Goal: Information Seeking & Learning: Find contact information

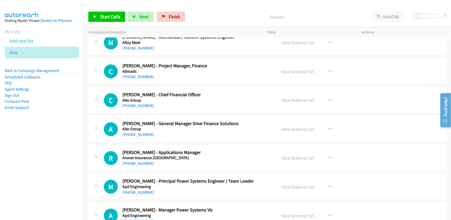
scroll to position [233, 0]
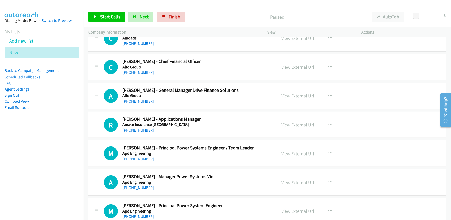
click at [134, 71] on link "[PHONE_NUMBER]" at bounding box center [138, 72] width 32 height 5
click at [196, 76] on div "C Callback Scheduled [PERSON_NAME] - Chief Financial Officer Alto Group [GEOGRA…" at bounding box center [267, 67] width 358 height 27
click at [137, 100] on link "[PHONE_NUMBER]" at bounding box center [138, 101] width 32 height 5
click at [221, 109] on div "A Callback Scheduled [PERSON_NAME] - General Manager Drive Finance Solutions Al…" at bounding box center [267, 96] width 358 height 27
click at [131, 129] on link "[PHONE_NUMBER]" at bounding box center [138, 130] width 32 height 5
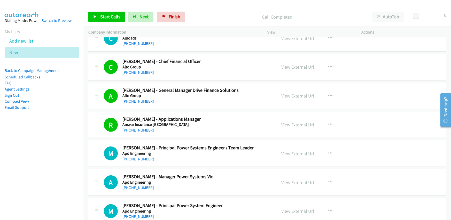
click at [208, 121] on h2 "[PERSON_NAME] - Applications Manager" at bounding box center [196, 120] width 148 height 6
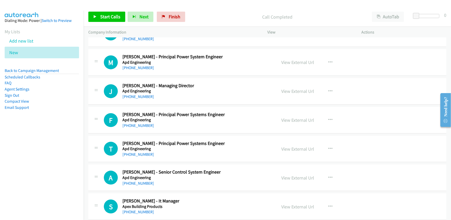
scroll to position [388, 0]
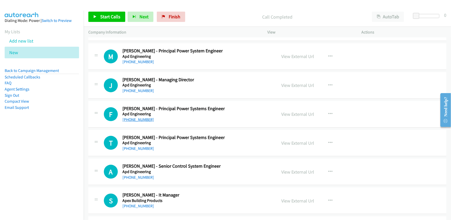
click at [140, 119] on link "[PHONE_NUMBER]" at bounding box center [138, 119] width 32 height 5
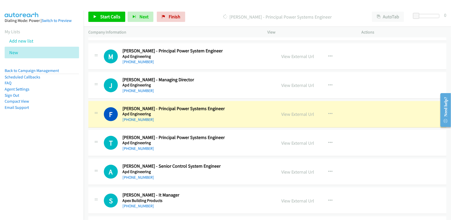
click at [216, 124] on div "F Callback Scheduled [PERSON_NAME] - Principal Power Systems Engineer Apd Engin…" at bounding box center [267, 114] width 358 height 27
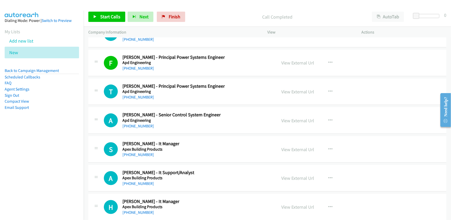
scroll to position [439, 0]
click at [139, 127] on link "[PHONE_NUMBER]" at bounding box center [138, 126] width 32 height 5
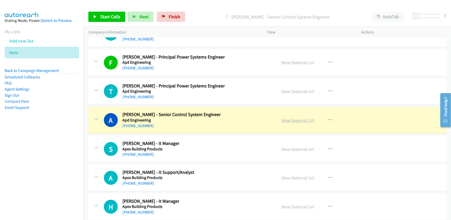
click at [289, 119] on link "View External Url" at bounding box center [297, 121] width 33 height 6
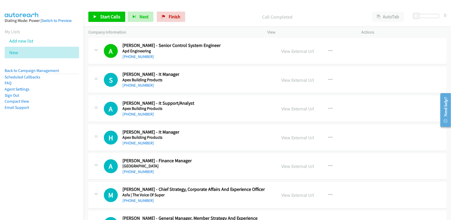
scroll to position [517, 0]
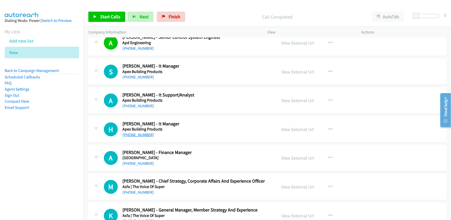
click at [138, 135] on link "[PHONE_NUMBER]" at bounding box center [138, 135] width 32 height 5
click at [218, 127] on h5 "Apex Building Products" at bounding box center [196, 129] width 148 height 5
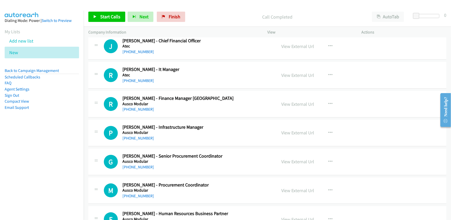
scroll to position [956, 0]
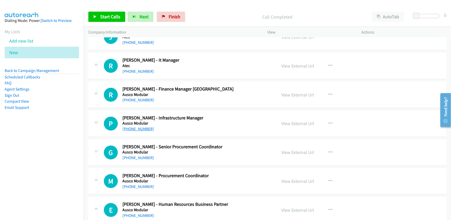
click at [143, 127] on link "[PHONE_NUMBER]" at bounding box center [138, 129] width 32 height 5
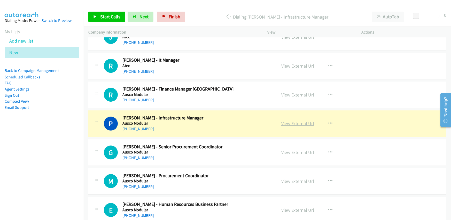
click at [298, 121] on link "View External Url" at bounding box center [297, 124] width 33 height 6
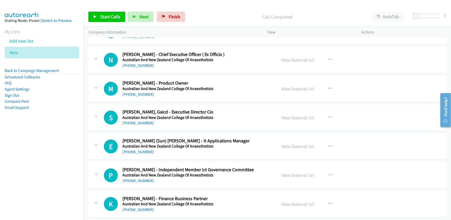
scroll to position [1421, 0]
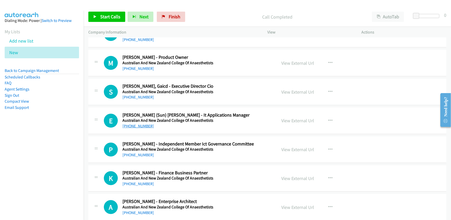
click at [136, 125] on link "[PHONE_NUMBER]" at bounding box center [138, 126] width 32 height 5
click at [218, 126] on div "[PHONE_NUMBER]" at bounding box center [196, 126] width 148 height 6
click at [142, 95] on link "[PHONE_NUMBER]" at bounding box center [138, 97] width 32 height 5
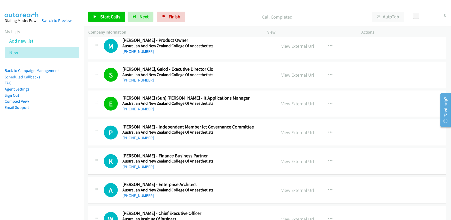
scroll to position [1447, 0]
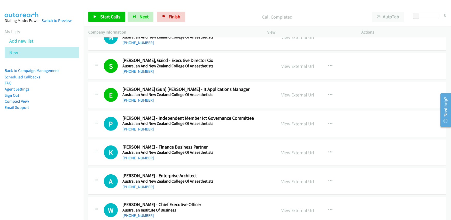
click at [191, 127] on div "[PHONE_NUMBER]" at bounding box center [196, 129] width 148 height 6
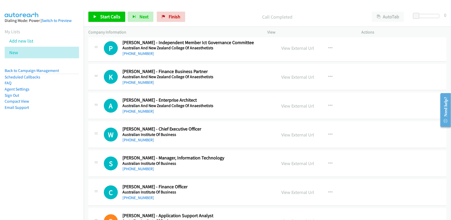
scroll to position [1525, 0]
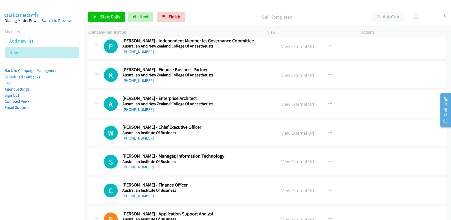
click at [135, 108] on link "[PHONE_NUMBER]" at bounding box center [138, 109] width 32 height 5
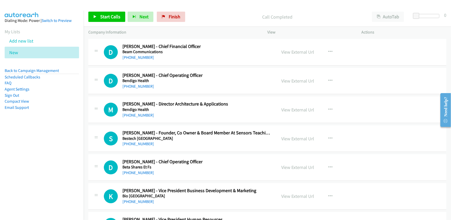
scroll to position [2300, 0]
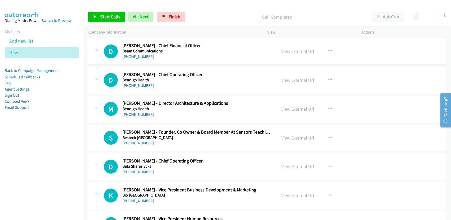
click at [129, 141] on link "[PHONE_NUMBER]" at bounding box center [138, 143] width 32 height 5
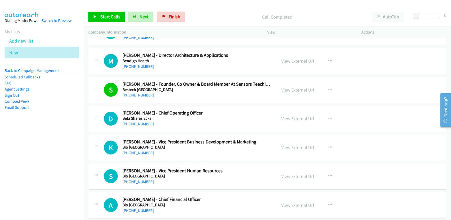
scroll to position [2352, 0]
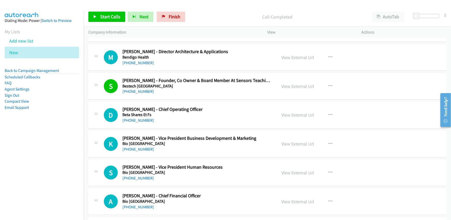
click at [179, 149] on div "[PHONE_NUMBER]" at bounding box center [196, 150] width 148 height 6
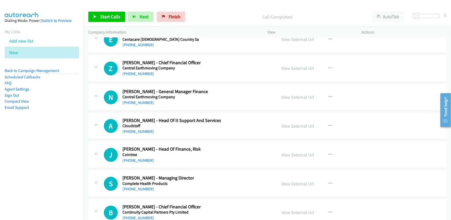
scroll to position [3205, 0]
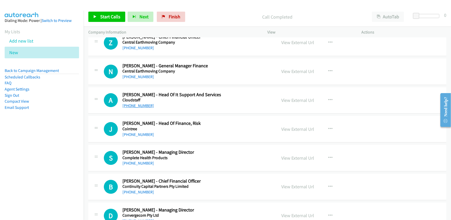
click at [136, 103] on link "[PHONE_NUMBER]" at bounding box center [138, 105] width 32 height 5
click at [215, 104] on div "[PHONE_NUMBER]" at bounding box center [196, 106] width 148 height 6
click at [293, 97] on link "View External Url" at bounding box center [297, 100] width 33 height 6
click at [193, 103] on div "[PHONE_NUMBER]" at bounding box center [196, 106] width 148 height 6
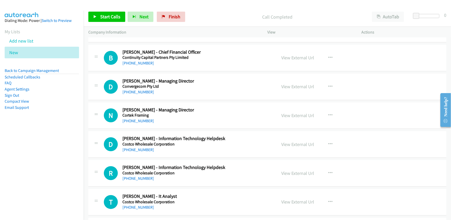
scroll to position [3360, 0]
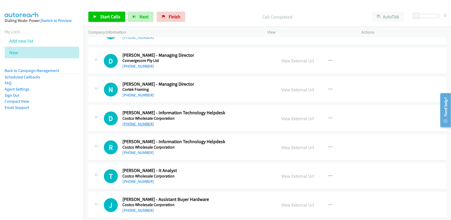
click at [135, 122] on link "[PHONE_NUMBER]" at bounding box center [138, 124] width 32 height 5
click at [190, 121] on div "[PHONE_NUMBER]" at bounding box center [196, 124] width 148 height 6
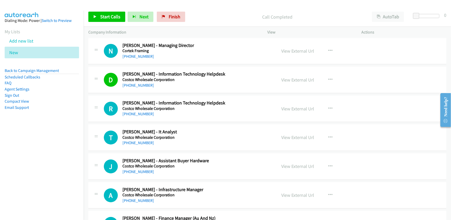
scroll to position [3411, 0]
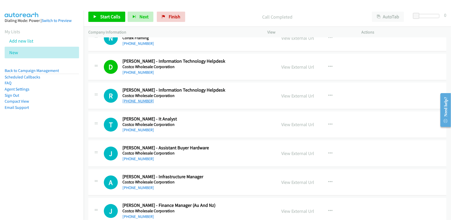
click at [133, 99] on link "[PHONE_NUMBER]" at bounding box center [138, 101] width 32 height 5
click at [187, 87] on h2 "[PERSON_NAME] - Information Technology Helpdesk" at bounding box center [196, 90] width 148 height 6
click at [143, 128] on link "[PHONE_NUMBER]" at bounding box center [138, 130] width 32 height 5
click at [191, 127] on div "[PHONE_NUMBER]" at bounding box center [196, 130] width 148 height 6
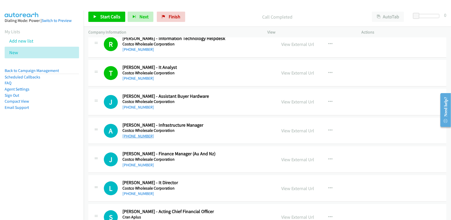
click at [142, 134] on link "[PHONE_NUMBER]" at bounding box center [138, 136] width 32 height 5
click at [208, 128] on h5 "Costco Wholesale Corporation" at bounding box center [196, 130] width 148 height 5
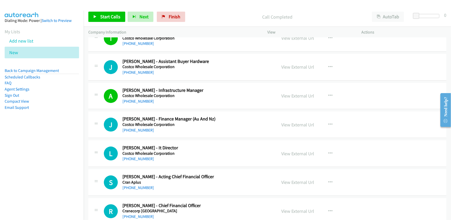
scroll to position [3489, 0]
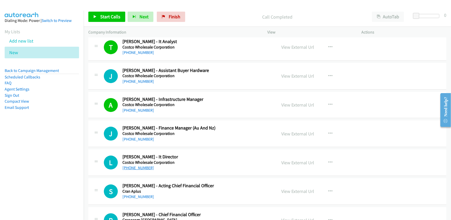
click at [141, 166] on link "[PHONE_NUMBER]" at bounding box center [138, 168] width 32 height 5
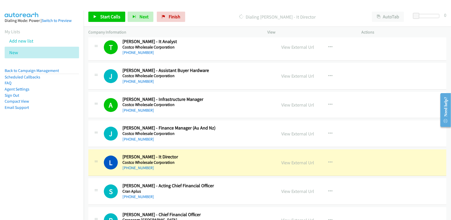
click at [202, 160] on h5 "Costco Wholesale Corporation" at bounding box center [196, 162] width 148 height 5
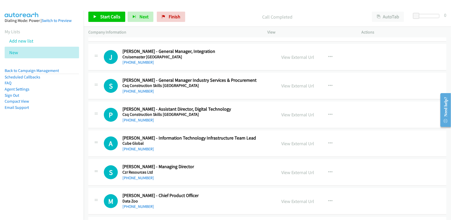
scroll to position [3773, 0]
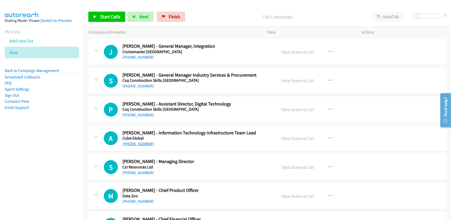
click at [140, 142] on link "[PHONE_NUMBER]" at bounding box center [138, 144] width 32 height 5
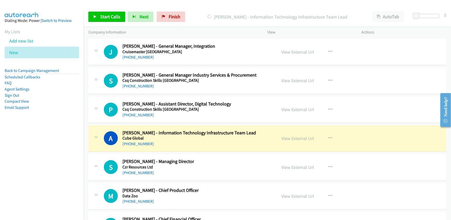
click at [188, 136] on h5 "Cube Global" at bounding box center [196, 138] width 148 height 5
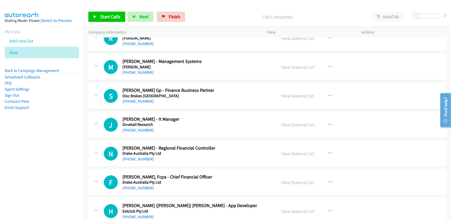
scroll to position [4057, 0]
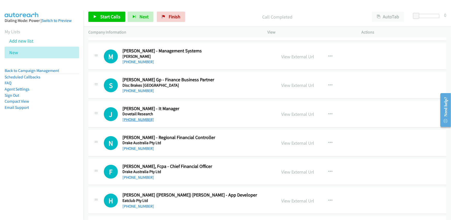
click at [138, 117] on link "[PHONE_NUMBER]" at bounding box center [138, 119] width 32 height 5
click at [293, 111] on link "View External Url" at bounding box center [297, 114] width 33 height 6
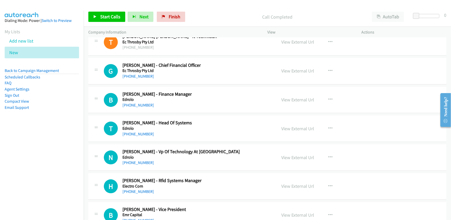
scroll to position [4445, 0]
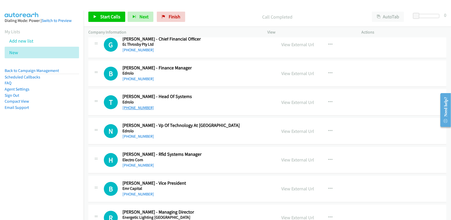
click at [139, 105] on link "[PHONE_NUMBER]" at bounding box center [138, 107] width 32 height 5
click at [193, 105] on div "[PHONE_NUMBER]" at bounding box center [196, 108] width 148 height 6
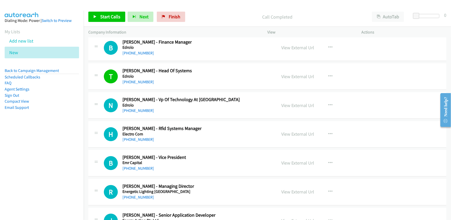
scroll to position [4497, 0]
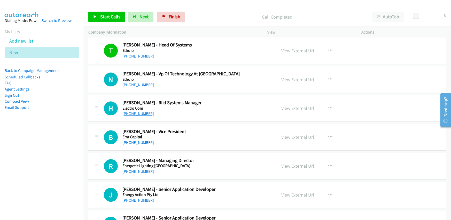
click at [136, 111] on link "[PHONE_NUMBER]" at bounding box center [138, 113] width 32 height 5
click at [209, 117] on td "H Callback Scheduled [PERSON_NAME] - Rfid Systems Manager Electro Com [GEOGRAPH…" at bounding box center [267, 108] width 367 height 29
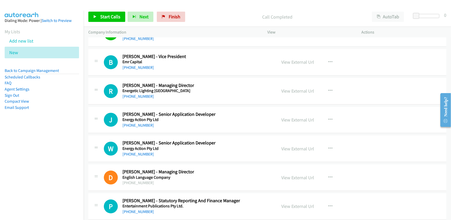
scroll to position [4574, 0]
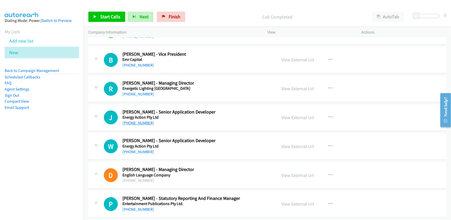
click at [141, 121] on link "[PHONE_NUMBER]" at bounding box center [138, 123] width 32 height 5
click at [201, 120] on div "[PHONE_NUMBER]" at bounding box center [196, 123] width 148 height 6
click at [302, 115] on link "View External Url" at bounding box center [297, 118] width 33 height 6
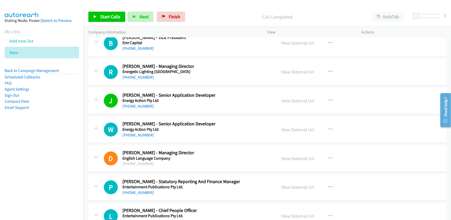
scroll to position [4600, 0]
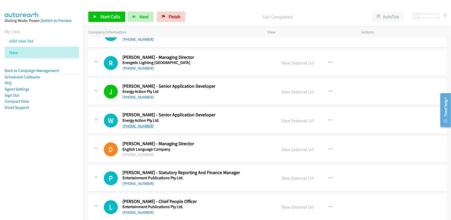
click at [137, 124] on link "[PHONE_NUMBER]" at bounding box center [138, 126] width 32 height 5
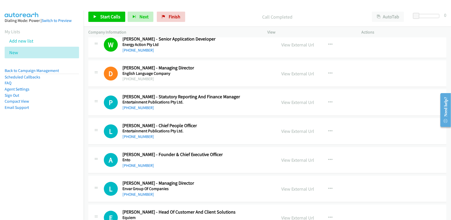
scroll to position [4704, 0]
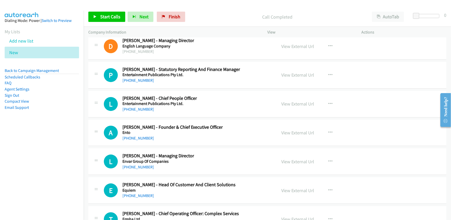
click at [201, 135] on div "[PHONE_NUMBER]" at bounding box center [196, 138] width 148 height 6
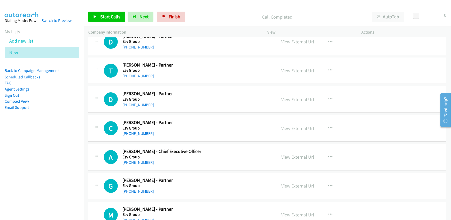
scroll to position [4962, 0]
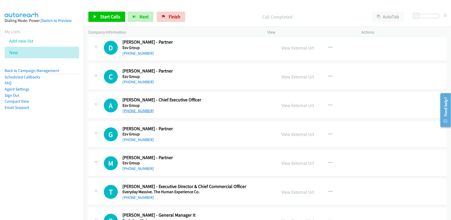
click at [135, 109] on link "[PHONE_NUMBER]" at bounding box center [138, 111] width 32 height 5
drag, startPoint x: 191, startPoint y: 99, endPoint x: 213, endPoint y: 99, distance: 22.2
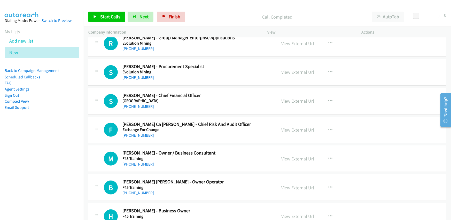
scroll to position [5195, 0]
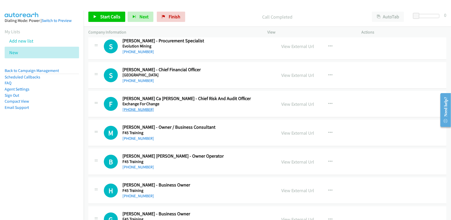
click at [137, 107] on link "[PHONE_NUMBER]" at bounding box center [138, 109] width 32 height 5
click at [200, 135] on div "M Callback Scheduled [PERSON_NAME] - Owner / Business Consultant F45 Training […" at bounding box center [267, 133] width 358 height 27
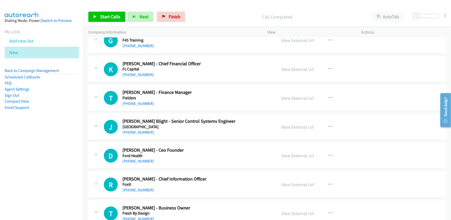
scroll to position [5375, 0]
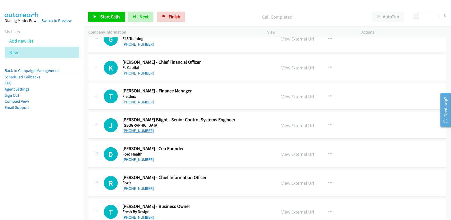
click at [137, 128] on link "[PHONE_NUMBER]" at bounding box center [138, 130] width 32 height 5
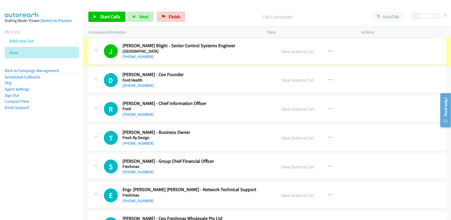
scroll to position [5453, 0]
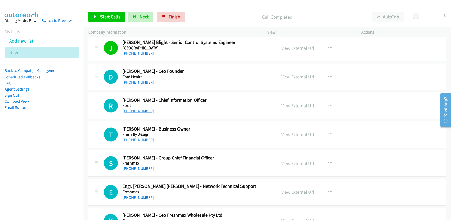
click at [133, 109] on link "[PHONE_NUMBER]" at bounding box center [138, 111] width 32 height 5
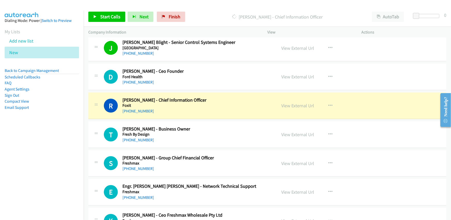
click at [203, 108] on div "R Callback Scheduled [PERSON_NAME] - Chief Information Officer Foxit [GEOGRAPHI…" at bounding box center [267, 106] width 358 height 27
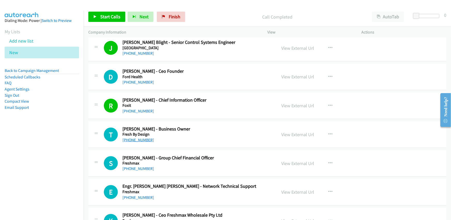
click at [132, 138] on link "[PHONE_NUMBER]" at bounding box center [138, 140] width 32 height 5
click at [203, 132] on h5 "Fresh By Design" at bounding box center [196, 134] width 148 height 5
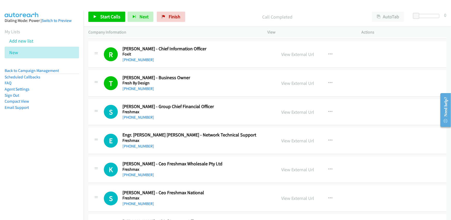
scroll to position [5505, 0]
click at [134, 144] on link "[PHONE_NUMBER]" at bounding box center [138, 146] width 32 height 5
click at [300, 138] on link "View External Url" at bounding box center [297, 141] width 33 height 6
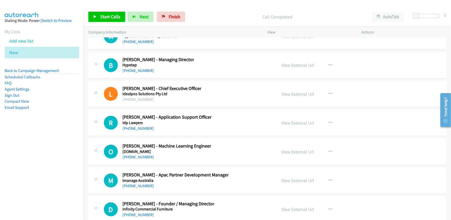
scroll to position [6616, 0]
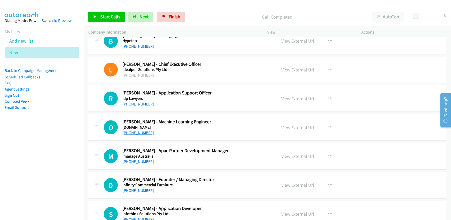
click at [138, 131] on link "[PHONE_NUMBER]" at bounding box center [138, 133] width 32 height 5
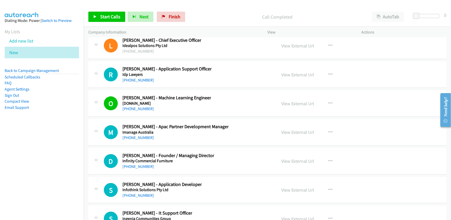
scroll to position [6668, 0]
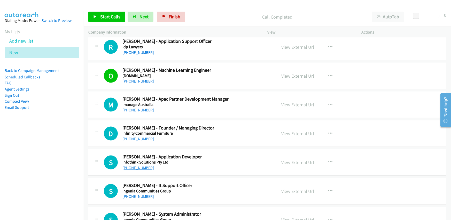
click at [129, 166] on link "[PHONE_NUMBER]" at bounding box center [138, 168] width 32 height 5
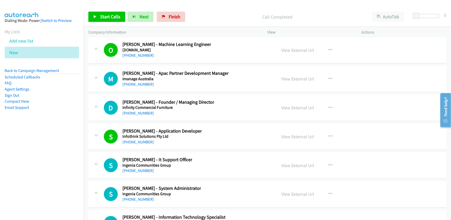
click at [221, 157] on div "S Callback Scheduled [PERSON_NAME] - It Support Officer Ingenia Communities Gro…" at bounding box center [188, 165] width 168 height 17
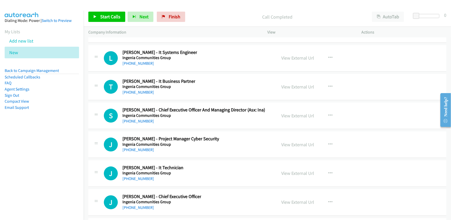
scroll to position [6926, 0]
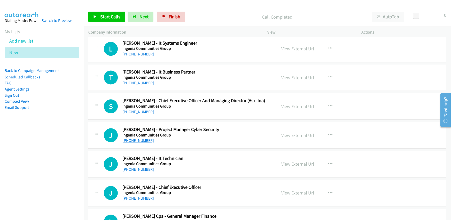
click at [140, 138] on link "[PHONE_NUMBER]" at bounding box center [138, 140] width 32 height 5
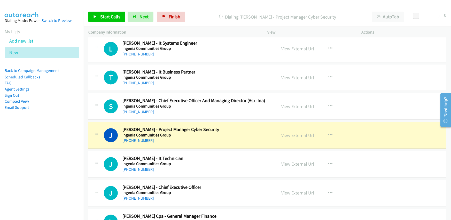
drag, startPoint x: 194, startPoint y: 126, endPoint x: 201, endPoint y: 125, distance: 6.8
click at [194, 133] on h5 "Ingenia Communities Group" at bounding box center [170, 135] width 97 height 5
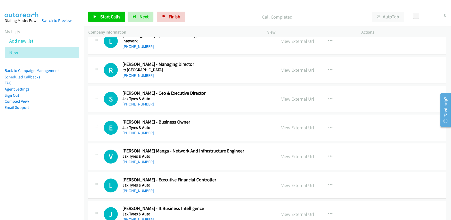
scroll to position [7159, 0]
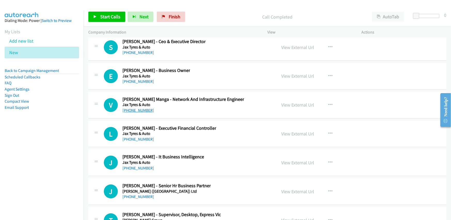
click at [138, 108] on link "[PHONE_NUMBER]" at bounding box center [138, 110] width 32 height 5
click at [297, 102] on link "View External Url" at bounding box center [297, 105] width 33 height 6
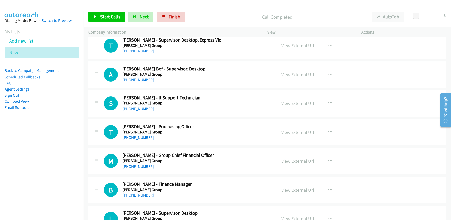
scroll to position [7340, 0]
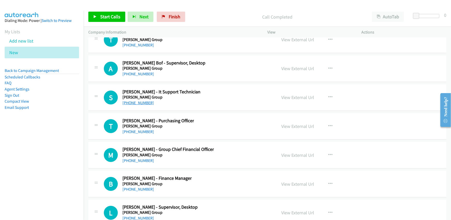
click at [133, 101] on link "[PHONE_NUMBER]" at bounding box center [138, 103] width 32 height 5
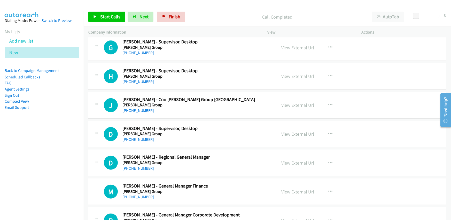
scroll to position [7624, 0]
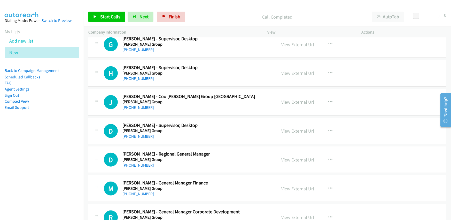
click at [138, 163] on link "[PHONE_NUMBER]" at bounding box center [138, 165] width 32 height 5
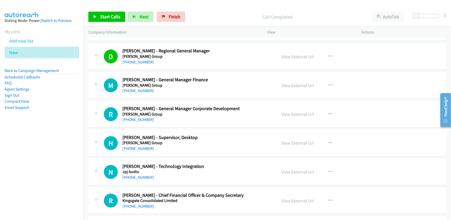
scroll to position [7753, 0]
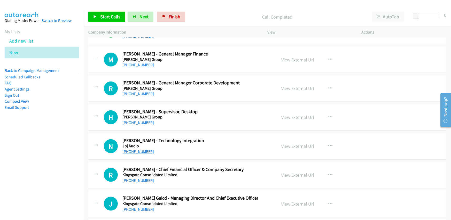
click at [142, 149] on link "[PHONE_NUMBER]" at bounding box center [138, 151] width 32 height 5
click at [205, 162] on div "R Callback Scheduled [PERSON_NAME] - Chief Financial Officer & Company Secretar…" at bounding box center [267, 175] width 358 height 27
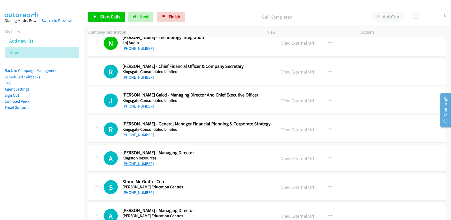
click at [139, 162] on link "[PHONE_NUMBER]" at bounding box center [138, 164] width 32 height 5
click at [204, 150] on div "A Callback Scheduled [PERSON_NAME] - Managing Director Kingston Resources [GEOG…" at bounding box center [188, 158] width 168 height 17
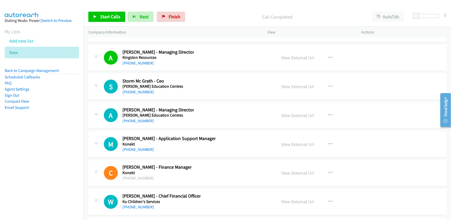
scroll to position [7960, 0]
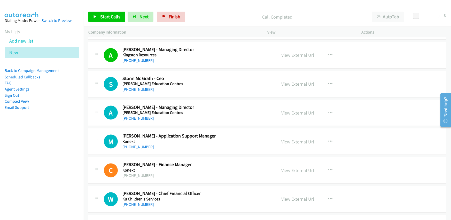
click at [145, 116] on link "[PHONE_NUMBER]" at bounding box center [138, 118] width 32 height 5
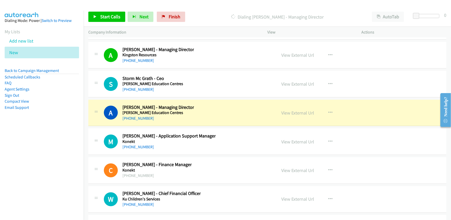
click at [213, 135] on div "M Callback Scheduled [PERSON_NAME] - Application Support Manager Konekt [GEOGRA…" at bounding box center [188, 141] width 168 height 17
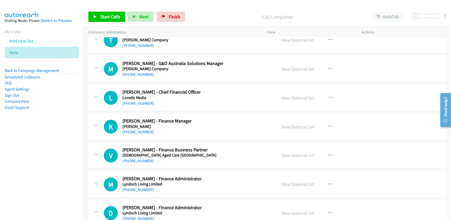
scroll to position [8347, 0]
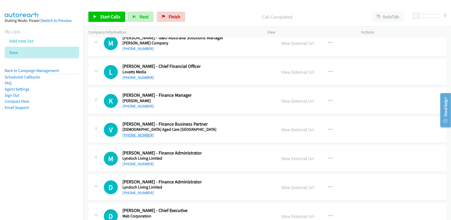
click at [134, 133] on link "[PHONE_NUMBER]" at bounding box center [138, 135] width 32 height 5
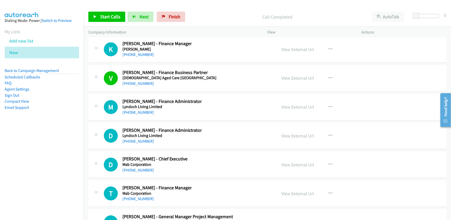
click at [175, 136] on div "D Callback Scheduled [PERSON_NAME] - Finance Administrator Lyndoch Living Limit…" at bounding box center [267, 136] width 358 height 27
click at [136, 139] on link "[PHONE_NUMBER]" at bounding box center [138, 141] width 32 height 5
click at [202, 128] on div "D Callback Scheduled [PERSON_NAME] - Finance Administrator Lyndoch Living Limit…" at bounding box center [188, 136] width 168 height 17
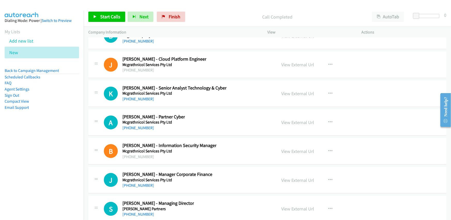
scroll to position [9071, 0]
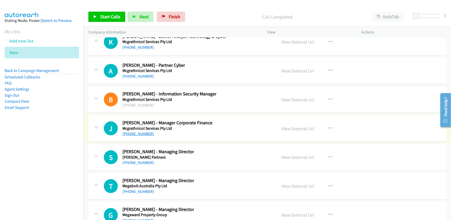
click at [136, 132] on link "[PHONE_NUMBER]" at bounding box center [138, 134] width 32 height 5
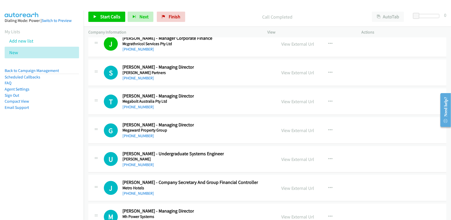
scroll to position [9200, 0]
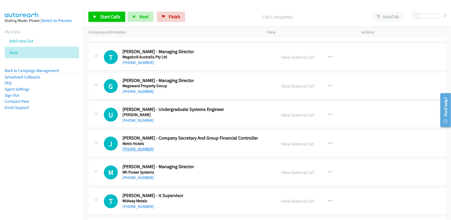
click at [132, 147] on link "[PHONE_NUMBER]" at bounding box center [138, 149] width 32 height 5
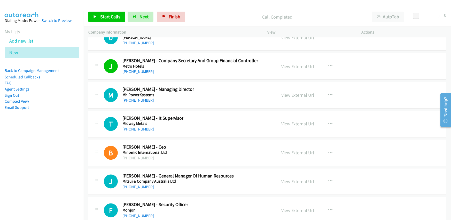
click at [204, 145] on div "B Callback Scheduled [PERSON_NAME] - Ceo Minomic International Ltd [PHONE_NUMBE…" at bounding box center [188, 153] width 168 height 17
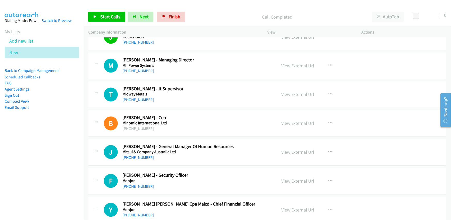
scroll to position [9355, 0]
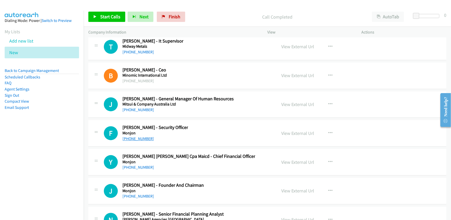
click at [139, 136] on link "[PHONE_NUMBER]" at bounding box center [138, 138] width 32 height 5
click at [184, 125] on div "F Callback Scheduled [PERSON_NAME] - Security Officer [PERSON_NAME] [GEOGRAPHIC…" at bounding box center [188, 133] width 168 height 17
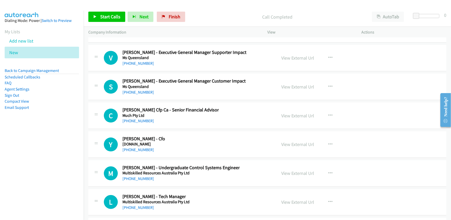
scroll to position [9743, 0]
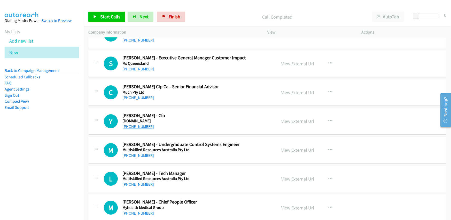
click at [136, 124] on link "[PHONE_NUMBER]" at bounding box center [138, 126] width 32 height 5
click at [145, 153] on link "[PHONE_NUMBER]" at bounding box center [138, 155] width 32 height 5
click at [202, 142] on h2 "[PERSON_NAME] - Undergraduate Control Systems Engineer" at bounding box center [180, 145] width 117 height 6
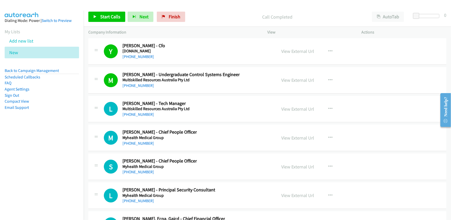
scroll to position [9821, 0]
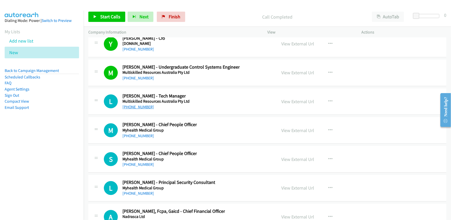
click at [135, 105] on link "[PHONE_NUMBER]" at bounding box center [138, 107] width 32 height 5
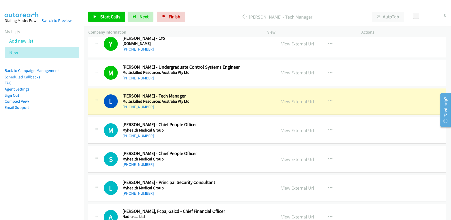
click at [202, 93] on div "L Callback Scheduled [PERSON_NAME] - Tech Manager Multiskilled Resources Austra…" at bounding box center [188, 101] width 168 height 17
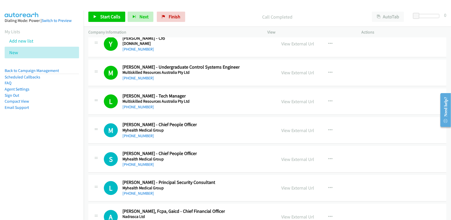
click at [199, 93] on div "L Callback Scheduled [PERSON_NAME] - Tech Manager Multiskilled Resources Austra…" at bounding box center [188, 101] width 168 height 17
click at [297, 99] on link "View External Url" at bounding box center [297, 102] width 33 height 6
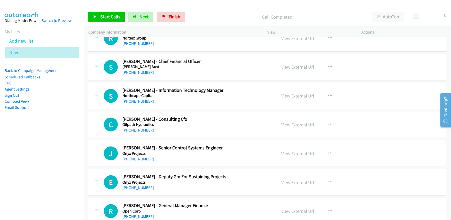
scroll to position [10260, 0]
click at [136, 99] on link "[PHONE_NUMBER]" at bounding box center [138, 101] width 32 height 5
drag, startPoint x: 189, startPoint y: 91, endPoint x: 194, endPoint y: 91, distance: 4.9
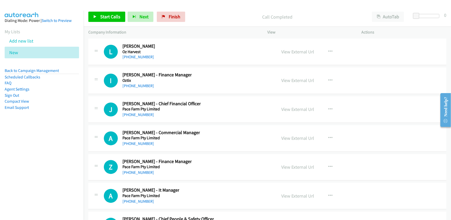
scroll to position [10544, 0]
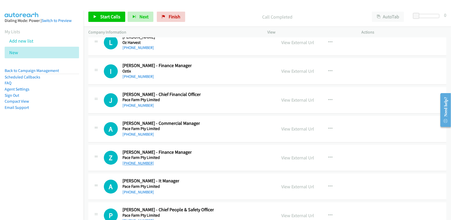
click at [144, 161] on link "[PHONE_NUMBER]" at bounding box center [138, 163] width 32 height 5
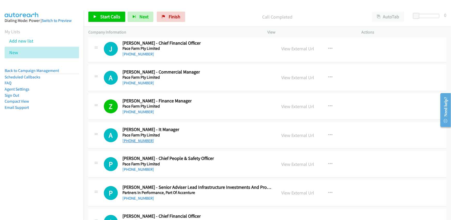
click at [140, 139] on link "[PHONE_NUMBER]" at bounding box center [138, 141] width 32 height 5
click at [199, 122] on div "A Callback Scheduled [PERSON_NAME] - It Manager Pace Farm Pty Limited [GEOGRAPH…" at bounding box center [267, 135] width 358 height 27
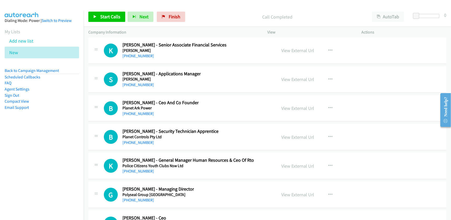
scroll to position [11371, 0]
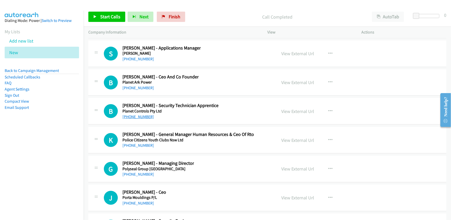
click at [133, 114] on link "[PHONE_NUMBER]" at bounding box center [138, 116] width 32 height 5
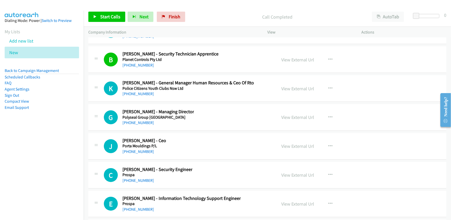
drag, startPoint x: 200, startPoint y: 139, endPoint x: 205, endPoint y: 129, distance: 10.8
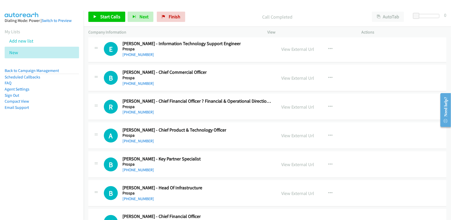
scroll to position [11604, 0]
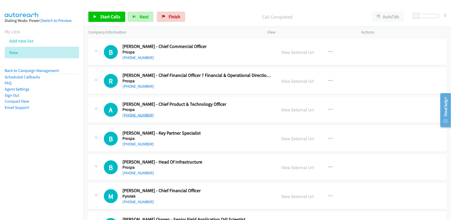
click at [132, 113] on link "[PHONE_NUMBER]" at bounding box center [138, 115] width 32 height 5
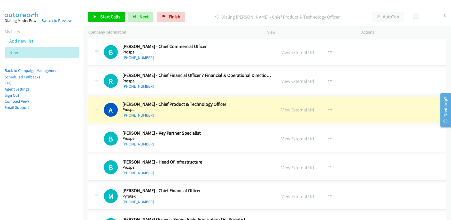
drag, startPoint x: 188, startPoint y: 101, endPoint x: 241, endPoint y: 109, distance: 53.5
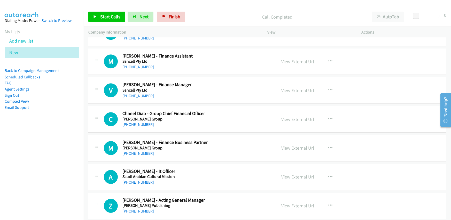
scroll to position [12224, 0]
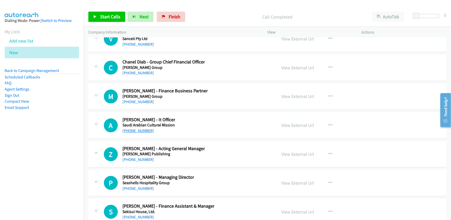
click at [140, 128] on link "[PHONE_NUMBER]" at bounding box center [138, 130] width 32 height 5
click at [200, 117] on div "A Callback Scheduled [PERSON_NAME] - It Officer Saudi Arabian Cultural Mission …" at bounding box center [188, 125] width 168 height 17
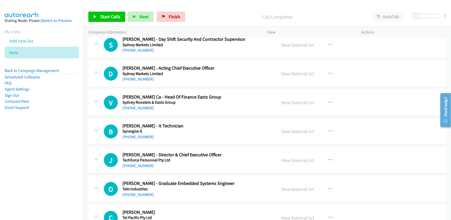
scroll to position [12870, 0]
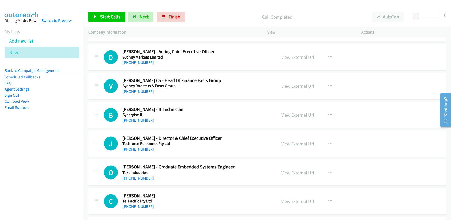
click at [128, 118] on link "[PHONE_NUMBER]" at bounding box center [138, 120] width 32 height 5
click at [178, 107] on div "B Callback Scheduled [PERSON_NAME] - It Technician Synergise It [GEOGRAPHIC_DAT…" at bounding box center [188, 115] width 168 height 17
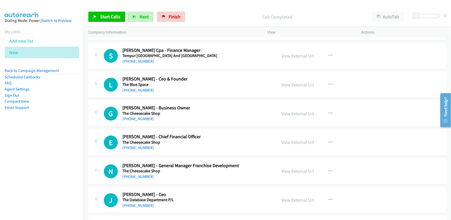
scroll to position [13077, 0]
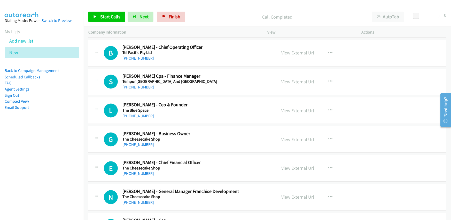
click at [146, 85] on link "[PHONE_NUMBER]" at bounding box center [138, 87] width 32 height 5
click at [207, 73] on div "S Callback Scheduled [PERSON_NAME] - Finance Manager [GEOGRAPHIC_DATA] [GEOGRAP…" at bounding box center [188, 81] width 168 height 17
click at [134, 171] on link "[PHONE_NUMBER]" at bounding box center [138, 173] width 32 height 5
click at [189, 155] on div "E Callback Scheduled [PERSON_NAME] - Chief Financial Officer The Cheesecake Sho…" at bounding box center [267, 168] width 358 height 27
click at [135, 142] on link "[PHONE_NUMBER]" at bounding box center [138, 144] width 32 height 5
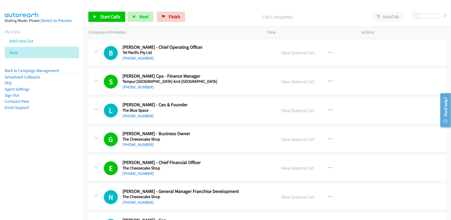
click at [200, 126] on div "G Callback Scheduled [PERSON_NAME] Romana - Business Owner The Cheesecake Shop …" at bounding box center [267, 139] width 358 height 27
